Goal: Information Seeking & Learning: Learn about a topic

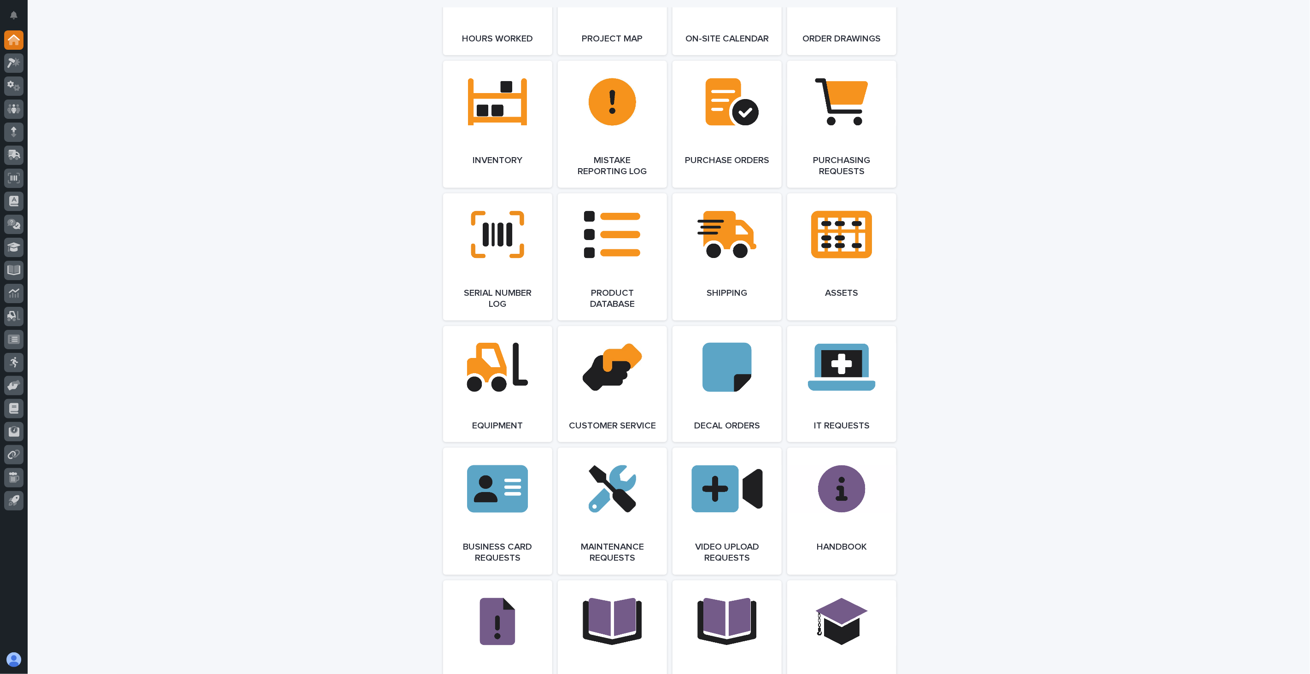
scroll to position [1330, 0]
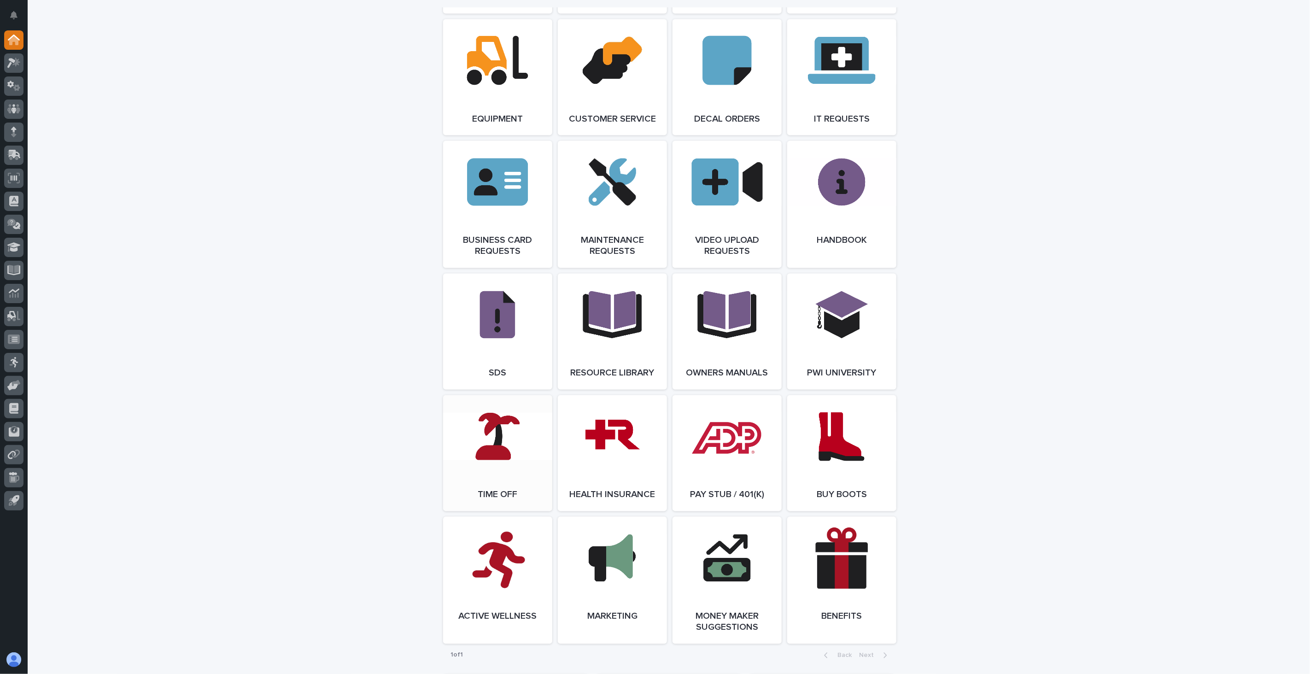
click at [472, 455] on link "Open Link" at bounding box center [497, 453] width 109 height 116
click at [11, 247] on icon at bounding box center [13, 246] width 13 height 9
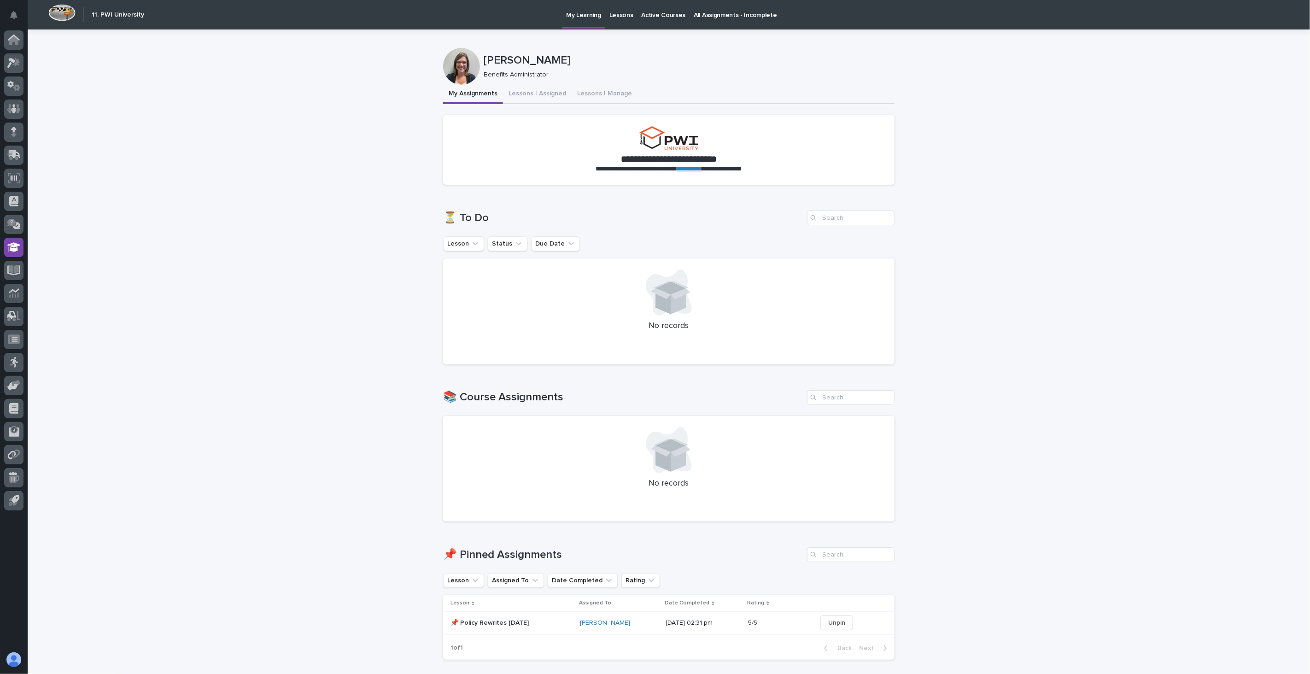
click at [621, 17] on p "Lessons" at bounding box center [621, 9] width 24 height 19
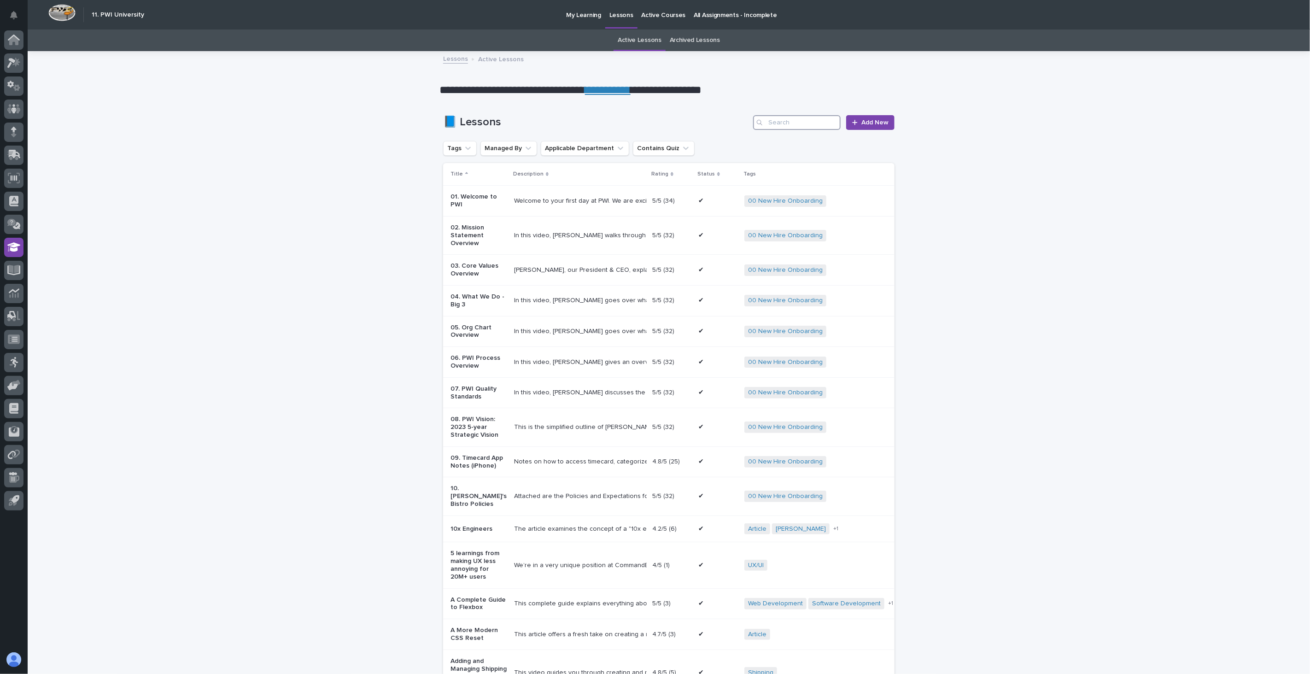
click at [804, 126] on input "Search" at bounding box center [796, 122] width 87 height 15
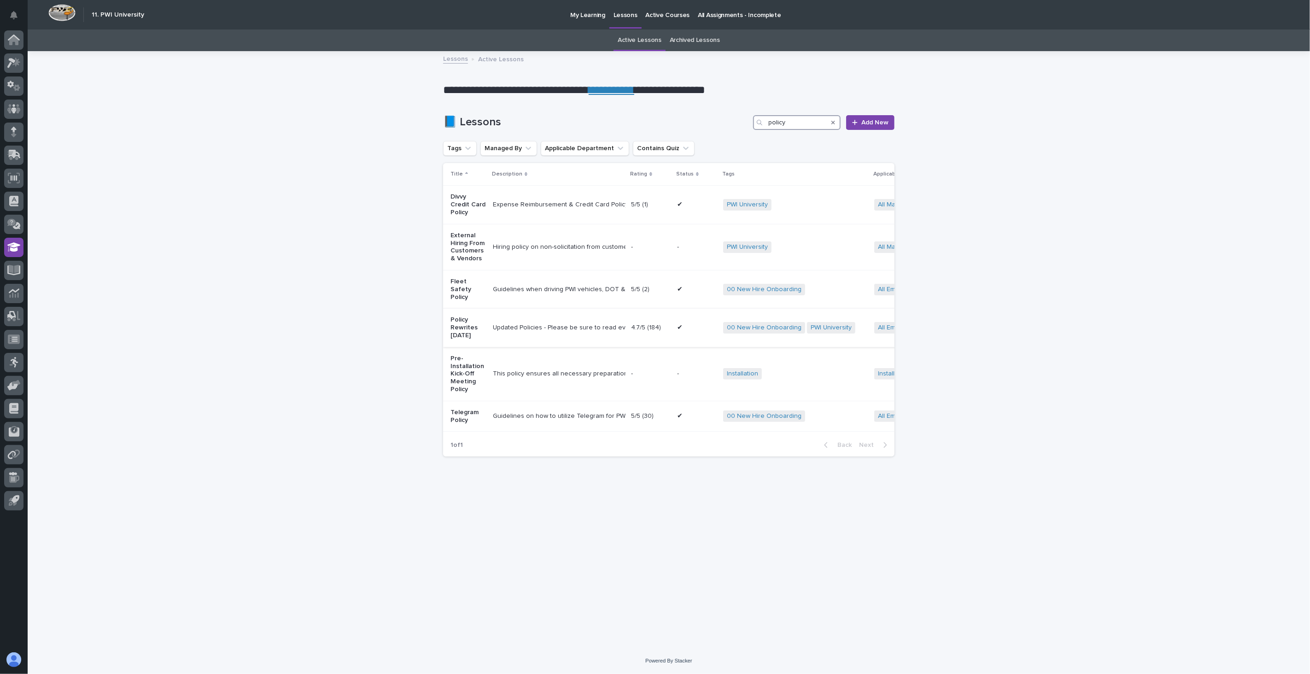
type input "policy"
click at [536, 324] on div "Updated Policies - Please be sure to read everything. If you have any questions…" at bounding box center [558, 328] width 131 height 8
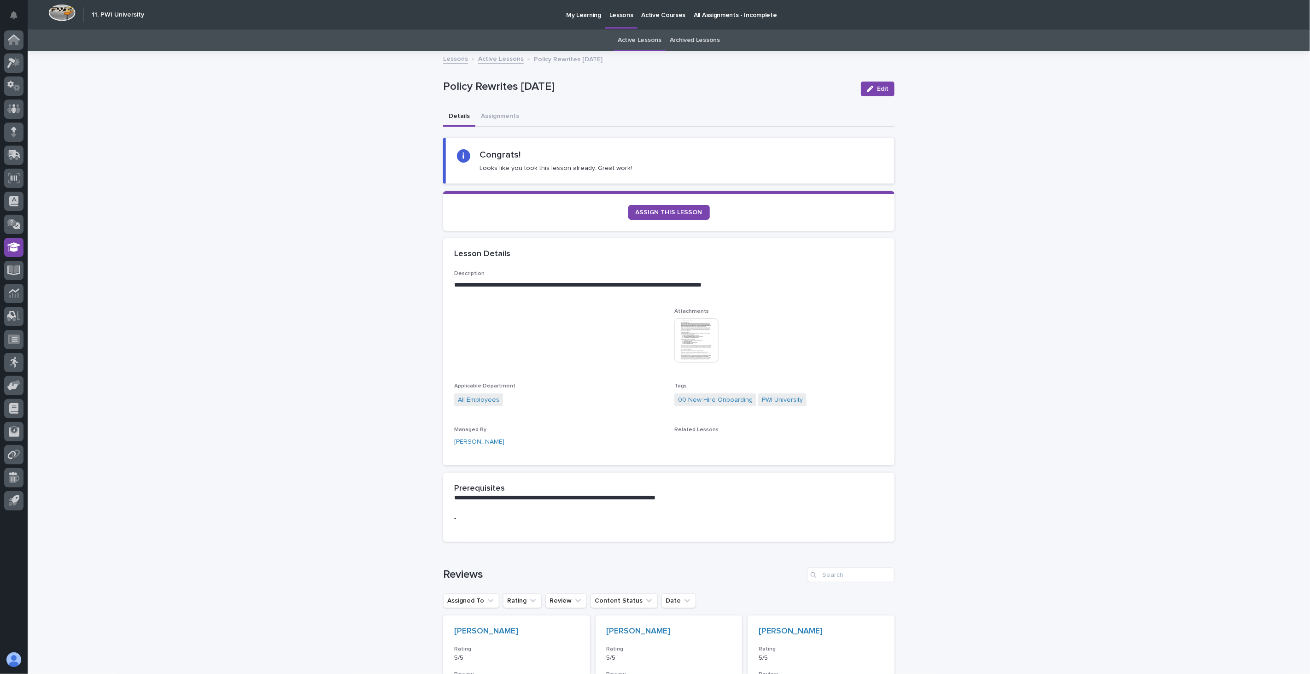
click at [693, 342] on img at bounding box center [696, 340] width 44 height 44
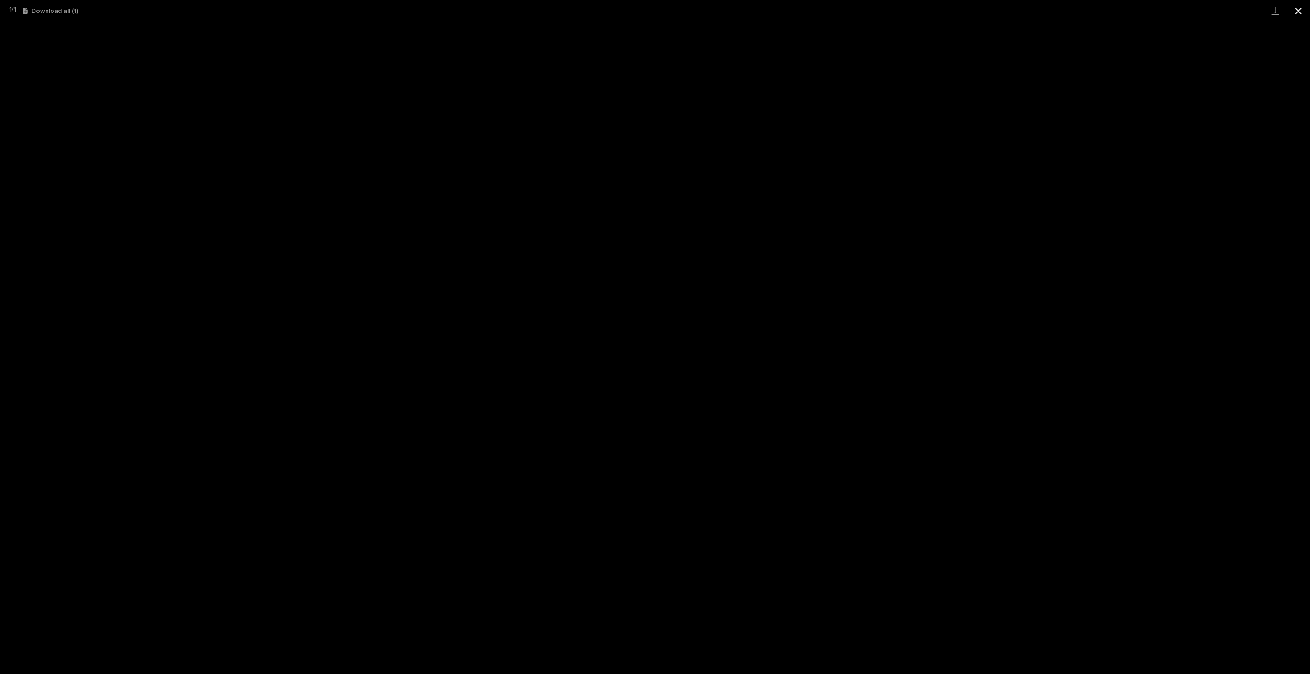
click at [1299, 12] on button "Close gallery" at bounding box center [1298, 11] width 23 height 22
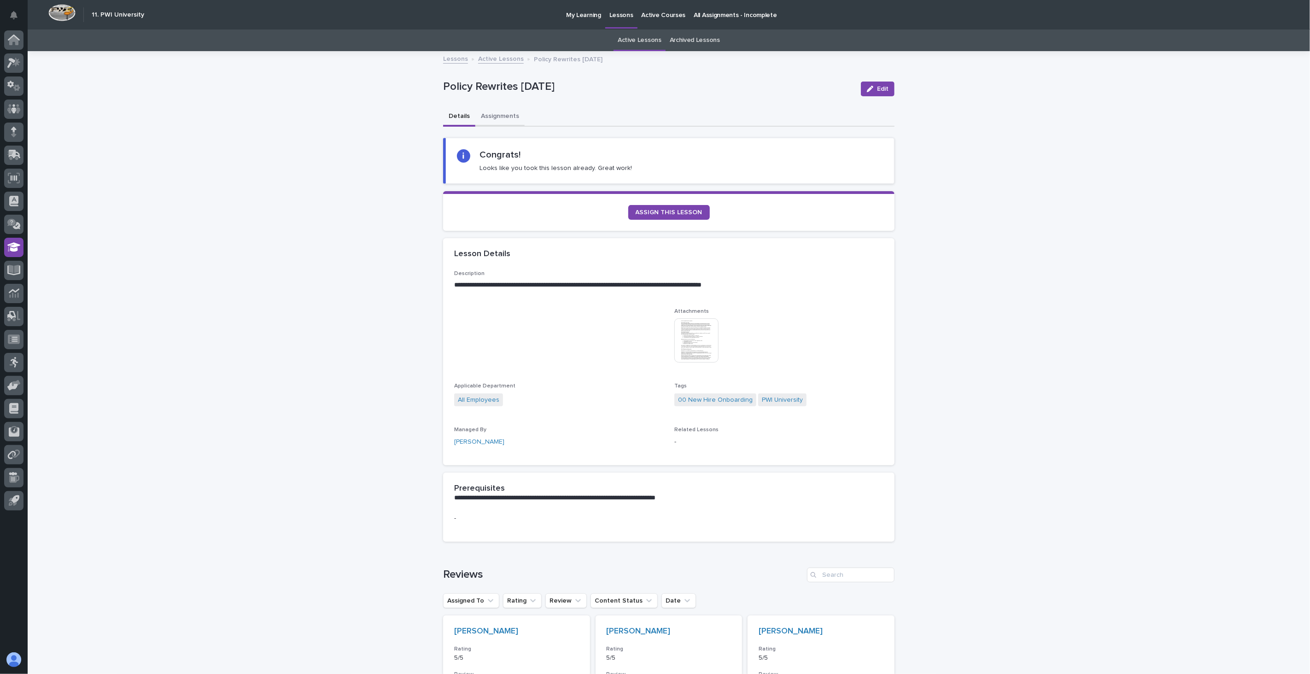
click at [496, 116] on button "Assignments" at bounding box center [499, 116] width 49 height 19
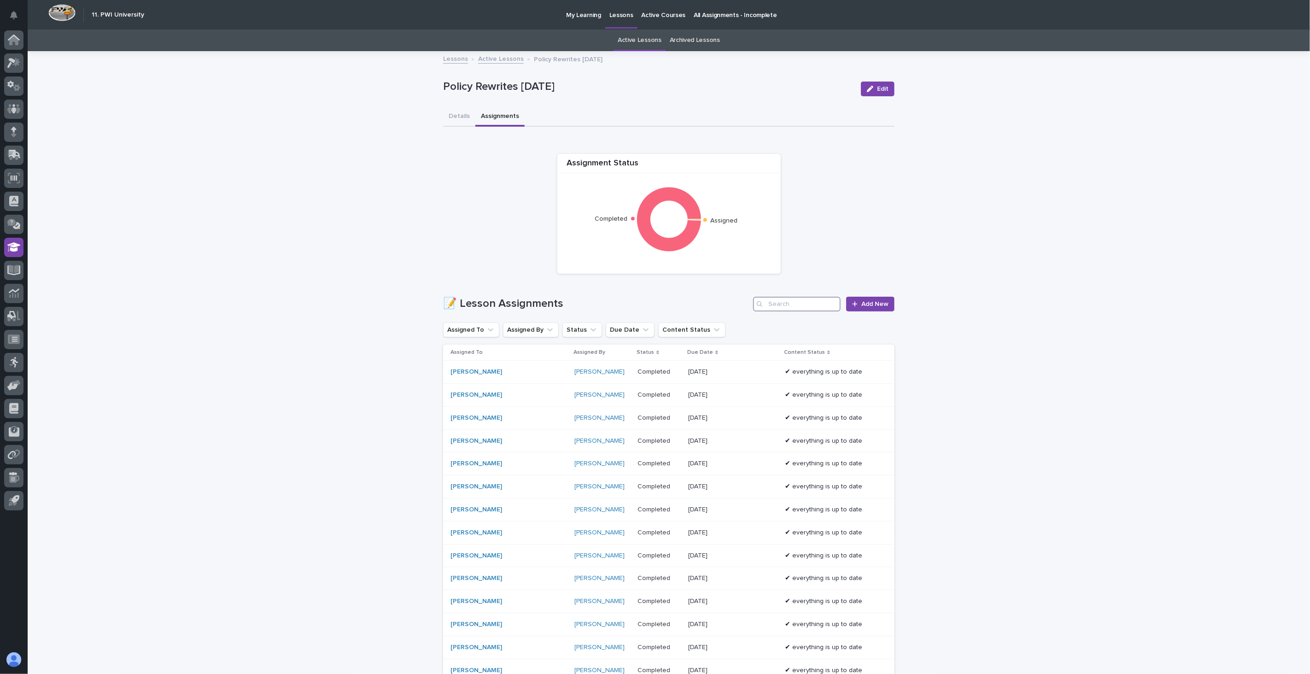
click at [783, 298] on input "Search" at bounding box center [796, 304] width 87 height 15
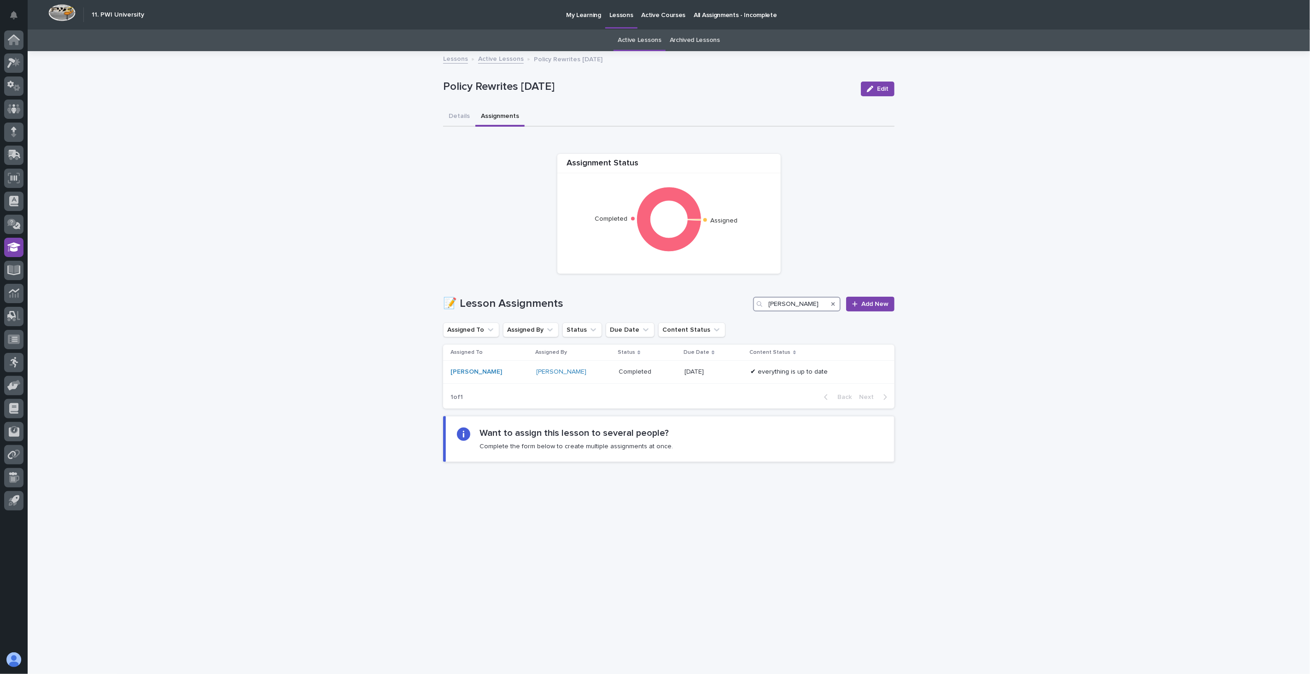
type input "[PERSON_NAME]"
click at [10, 113] on div at bounding box center [13, 108] width 19 height 19
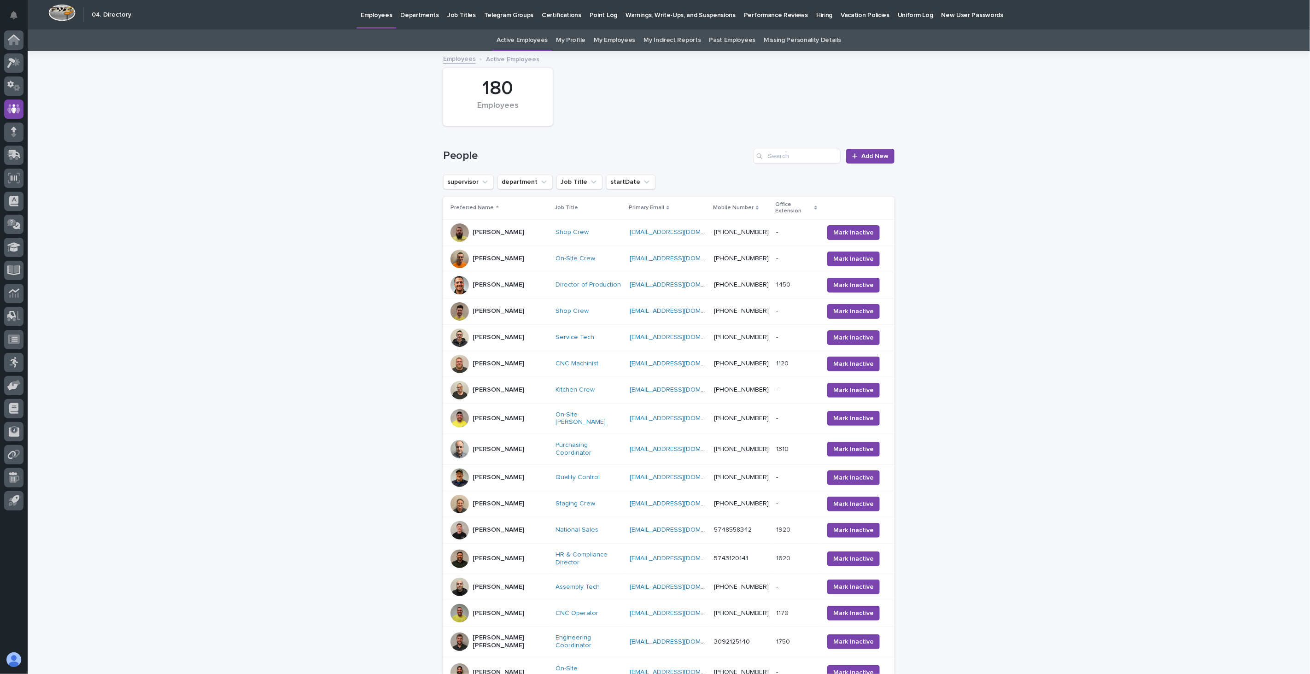
click at [1170, 396] on div "Loading... Saving… Loading... Saving… 180 Employees People Add New supervisor d…" at bounding box center [669, 448] width 1282 height 793
